Goal: Information Seeking & Learning: Learn about a topic

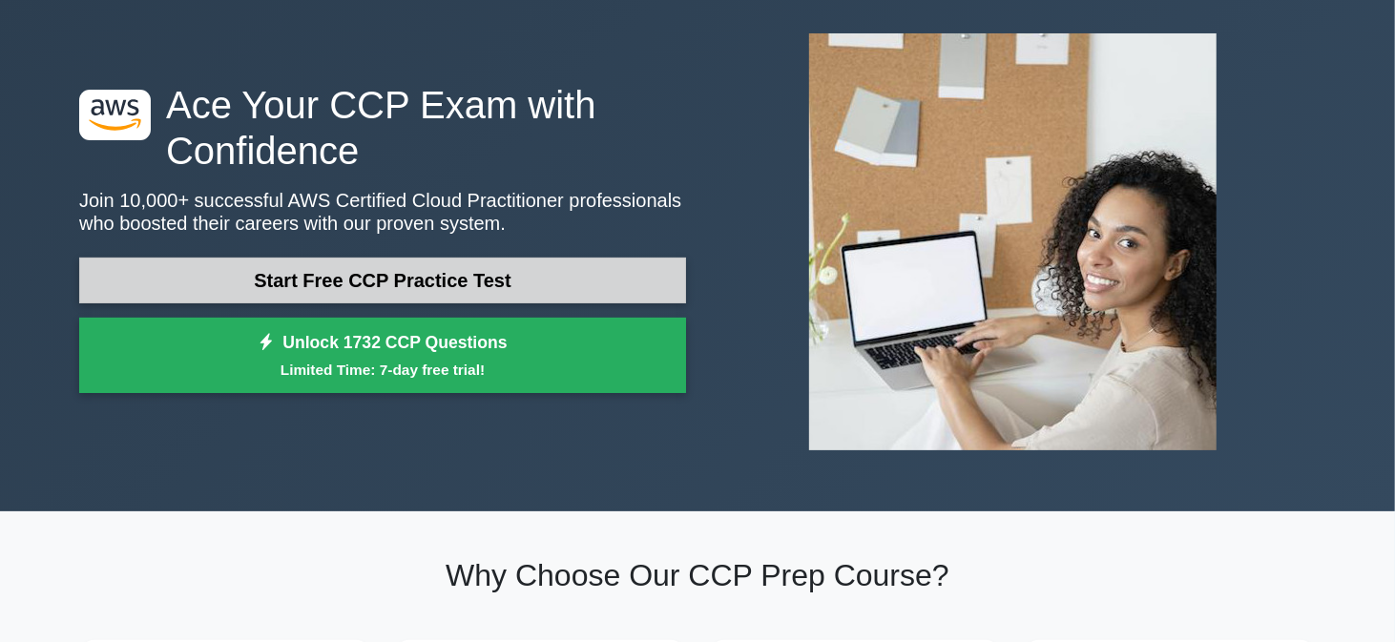
scroll to position [92, 0]
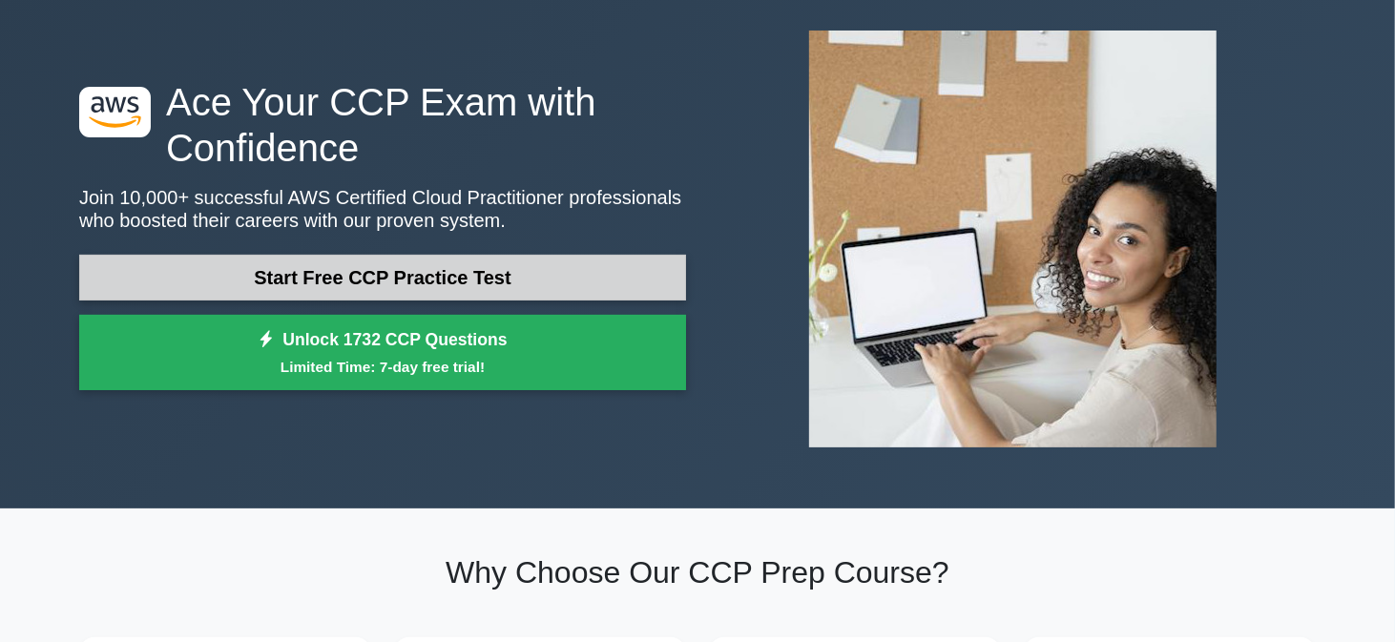
click at [403, 266] on link "Start Free CCP Practice Test" at bounding box center [382, 278] width 607 height 46
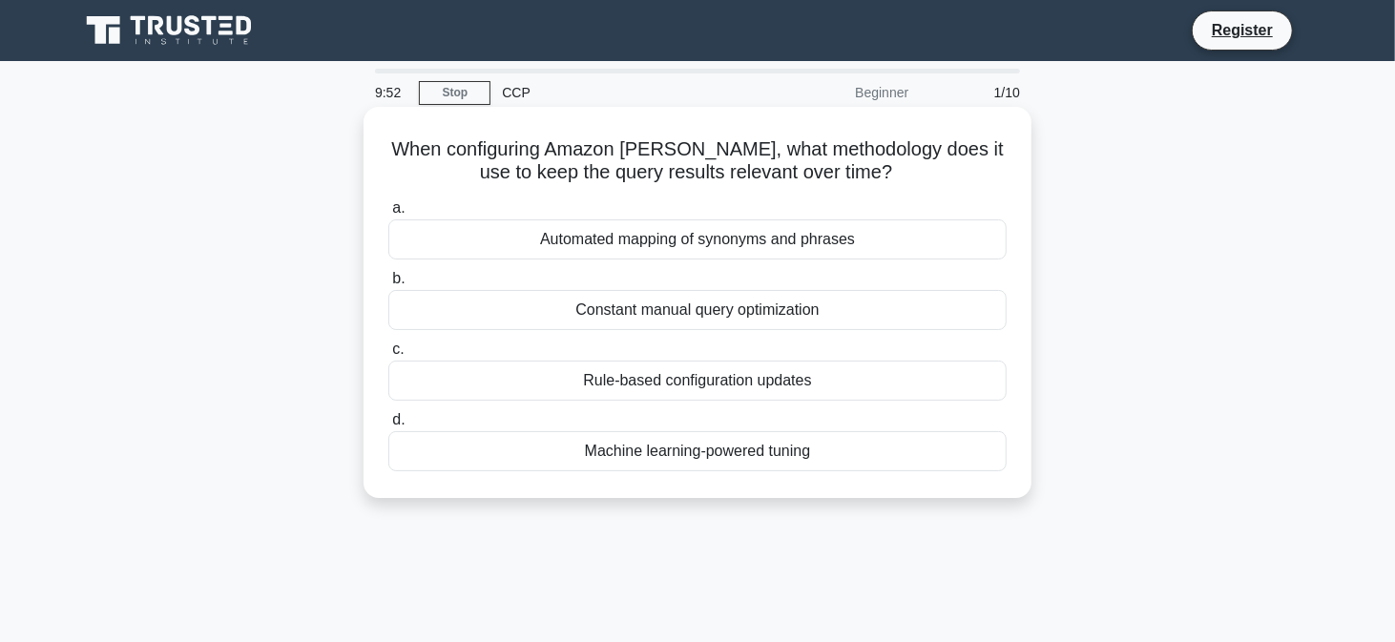
click at [608, 266] on div "a. Automated mapping of synonyms and phrases b. Constant manual query optimizat…" at bounding box center [697, 334] width 641 height 282
click at [613, 399] on div "Rule-based configuration updates" at bounding box center [697, 381] width 618 height 40
click at [388, 356] on input "c. Rule-based configuration updates" at bounding box center [388, 349] width 0 height 12
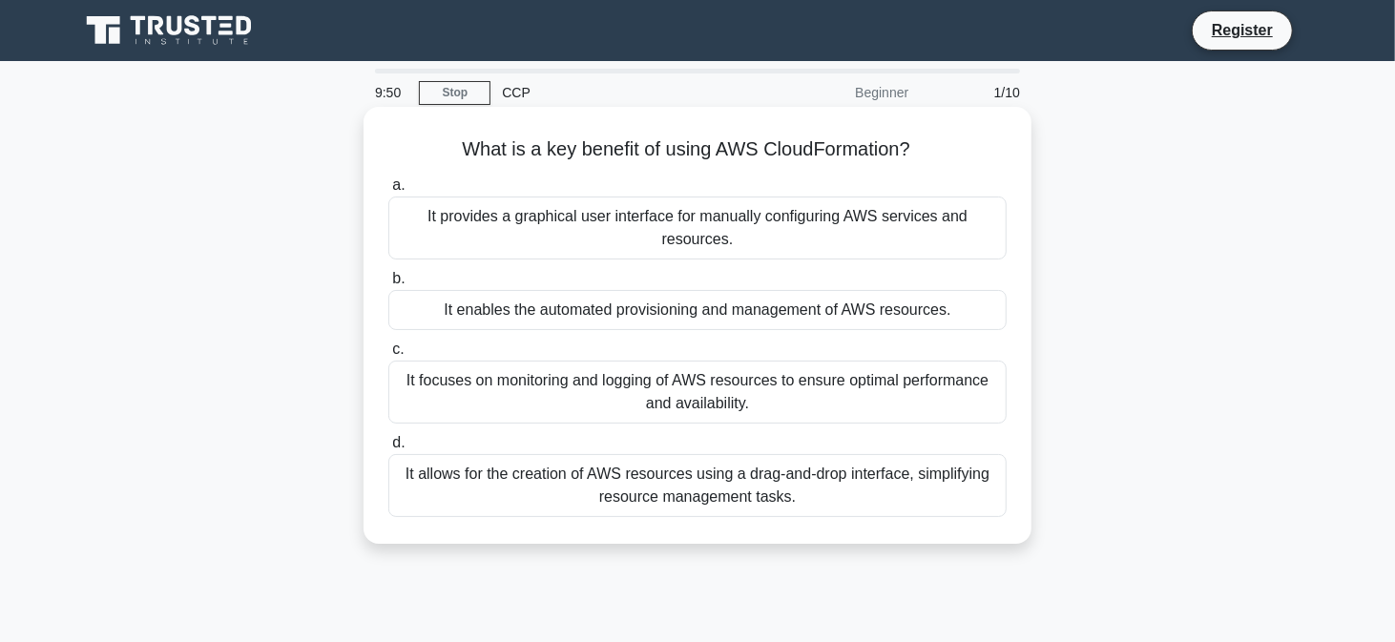
click at [613, 383] on div "It focuses on monitoring and logging of AWS resources to ensure optimal perform…" at bounding box center [697, 392] width 618 height 63
click at [388, 356] on input "c. It focuses on monitoring and logging of AWS resources to ensure optimal perf…" at bounding box center [388, 349] width 0 height 12
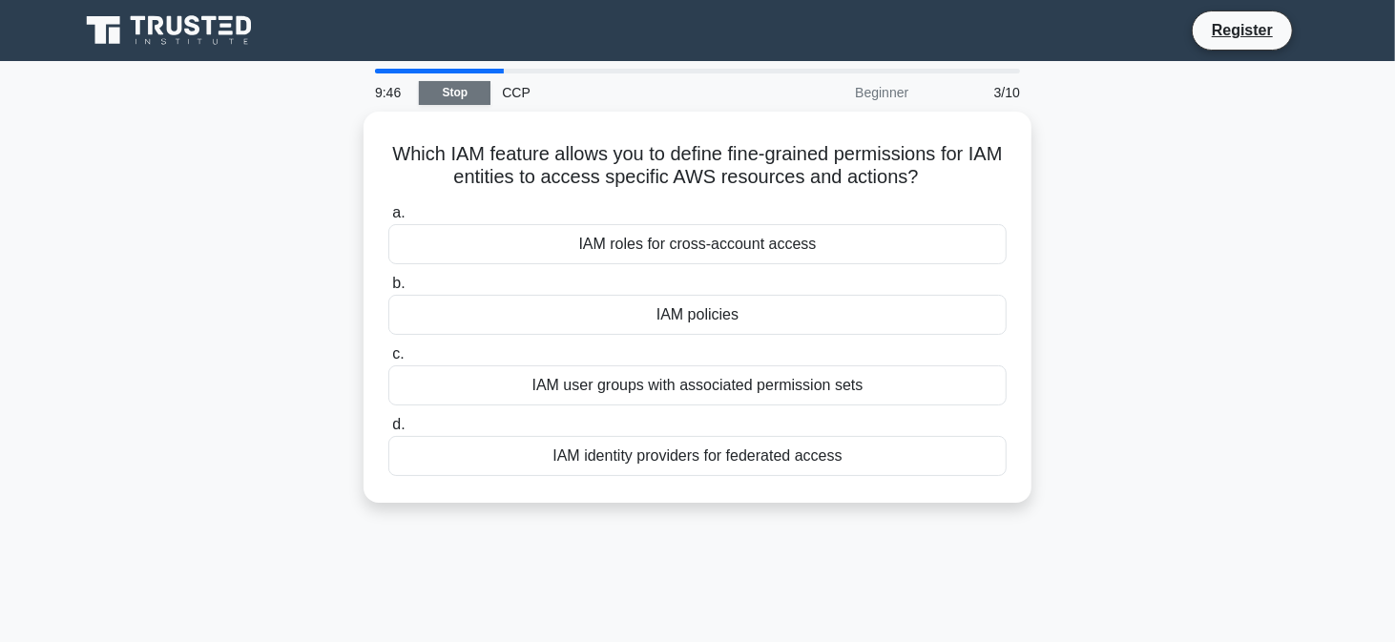
click at [461, 84] on link "Stop" at bounding box center [455, 93] width 72 height 24
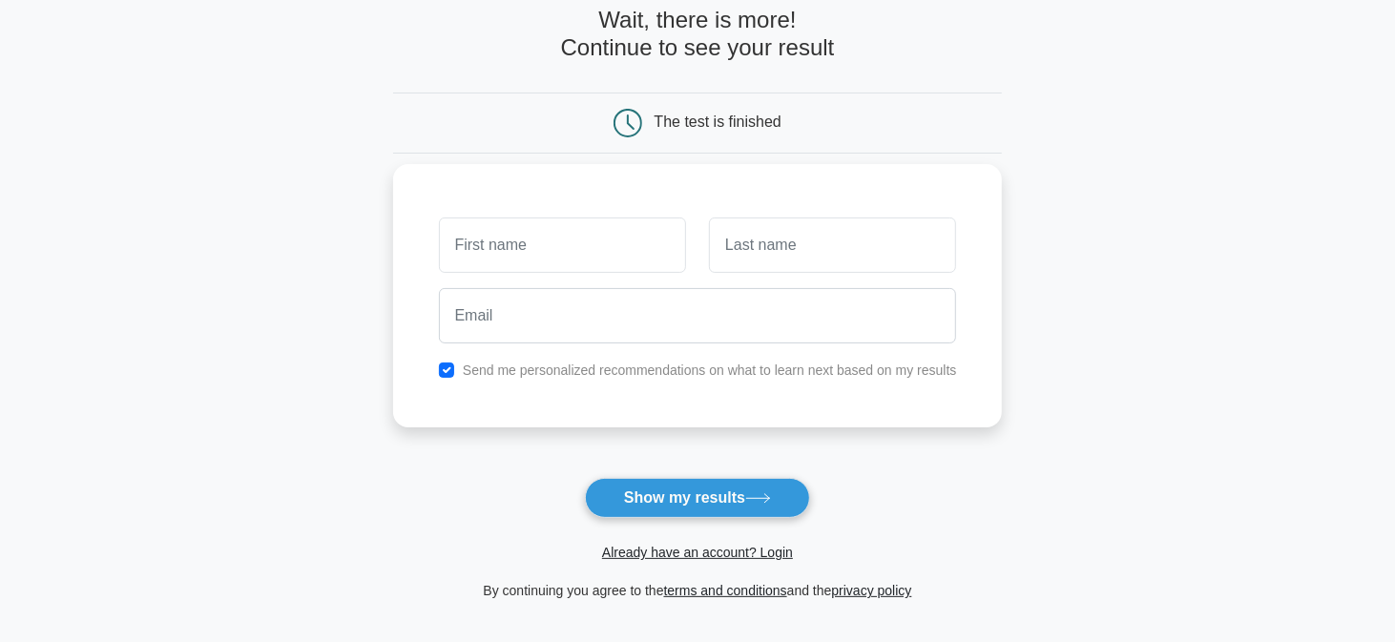
scroll to position [101, 0]
